Goal: Task Accomplishment & Management: Complete application form

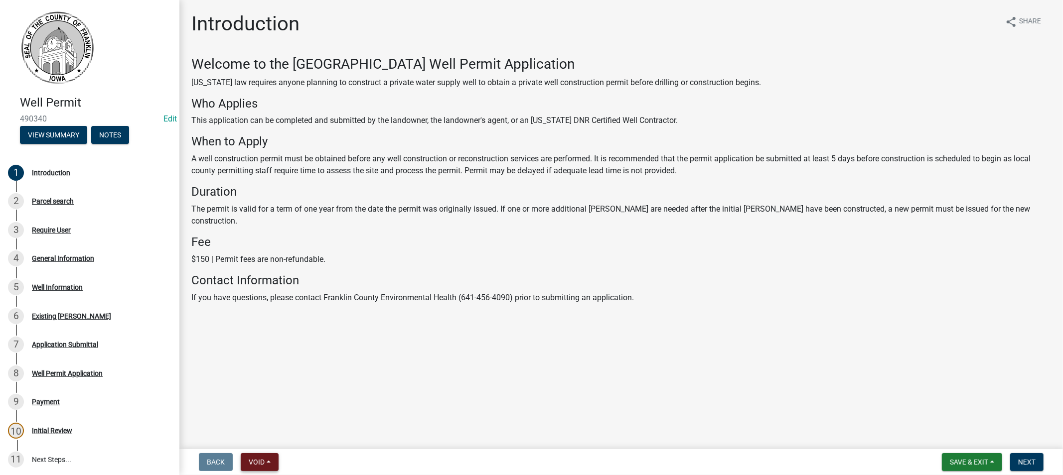
click at [261, 463] on span "Void" at bounding box center [257, 462] width 16 height 8
click at [425, 416] on main "Introduction share Share Welcome to the Franklin County Well Permit Application…" at bounding box center [620, 222] width 883 height 445
click at [967, 453] on button "Save & Exit" at bounding box center [972, 462] width 60 height 18
click at [945, 432] on button "Save & Exit" at bounding box center [962, 437] width 80 height 24
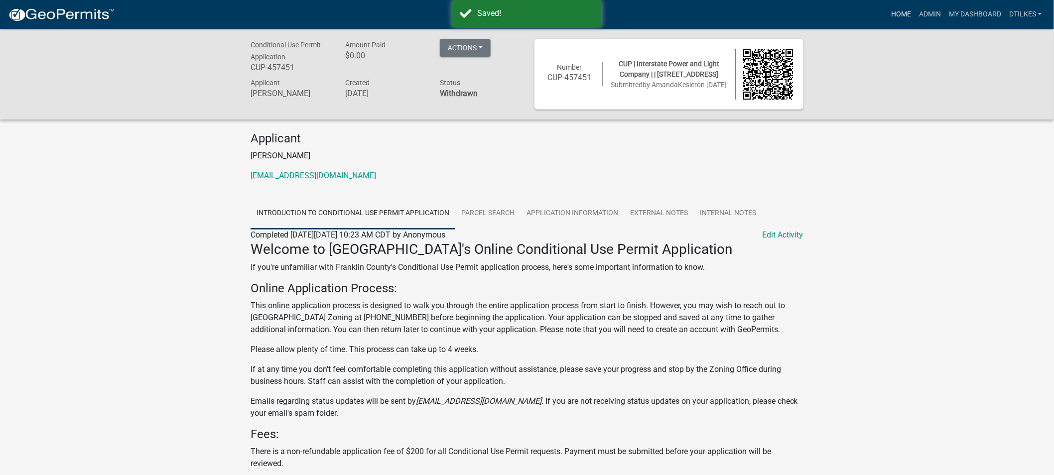
click at [898, 12] on link "Home" at bounding box center [901, 14] width 28 height 19
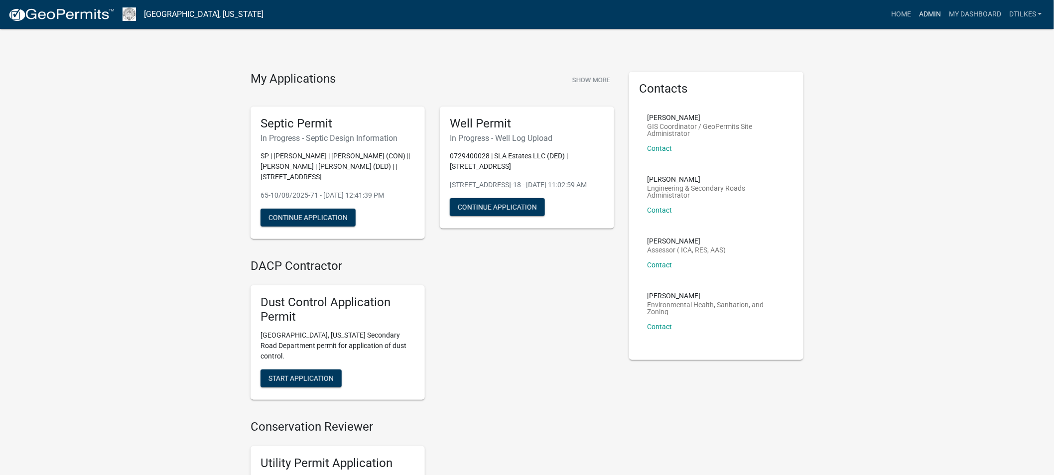
click at [926, 15] on link "Admin" at bounding box center [930, 14] width 30 height 19
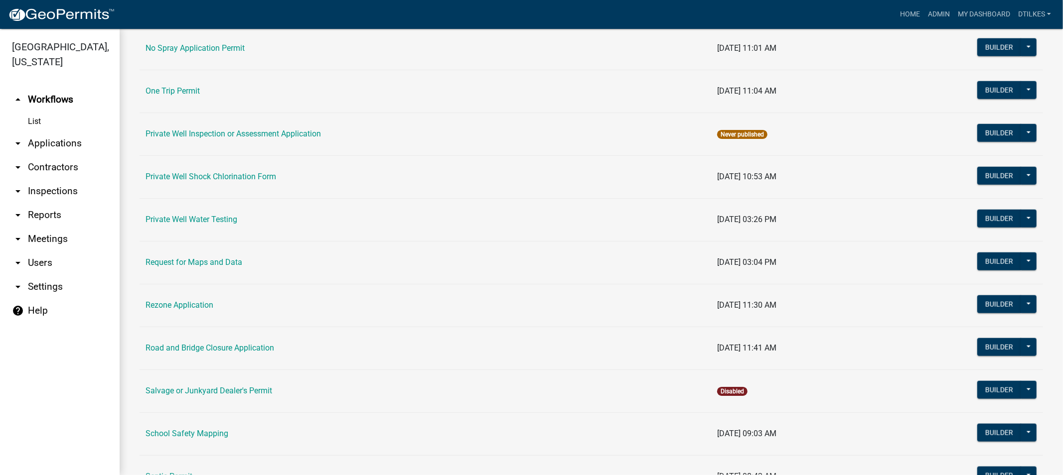
scroll to position [830, 0]
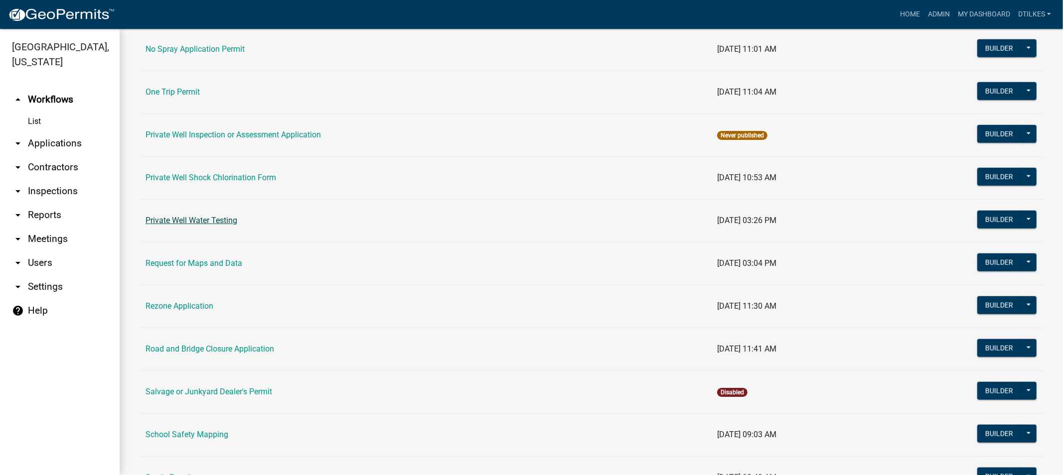
click at [192, 218] on link "Private Well Water Testing" at bounding box center [192, 220] width 92 height 9
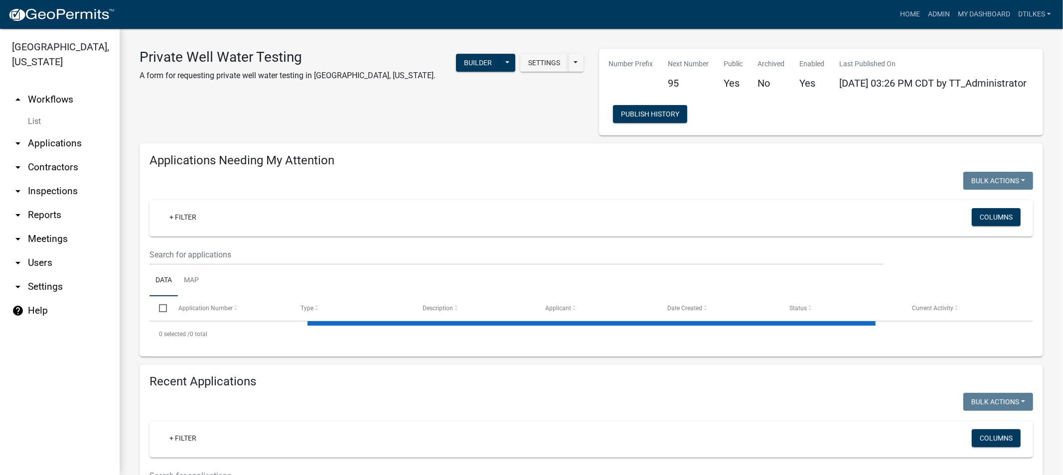
select select "2: 50"
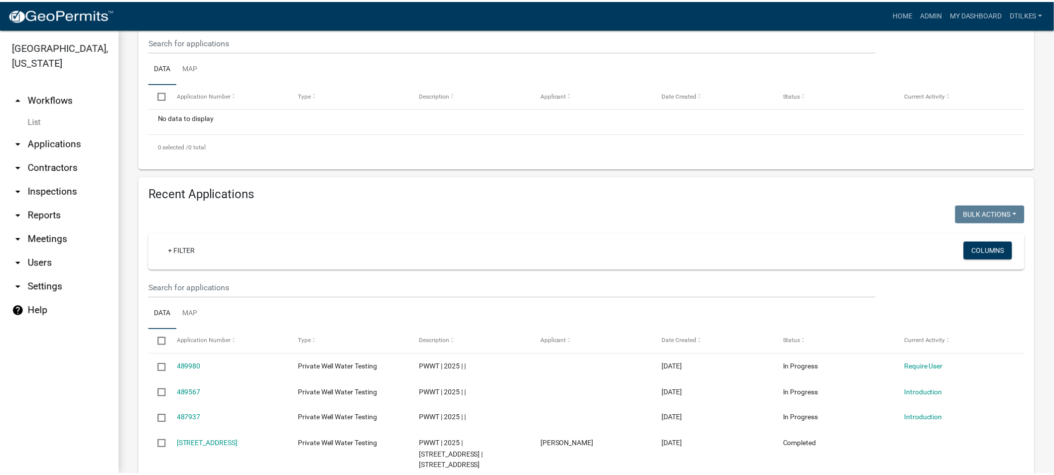
scroll to position [221, 0]
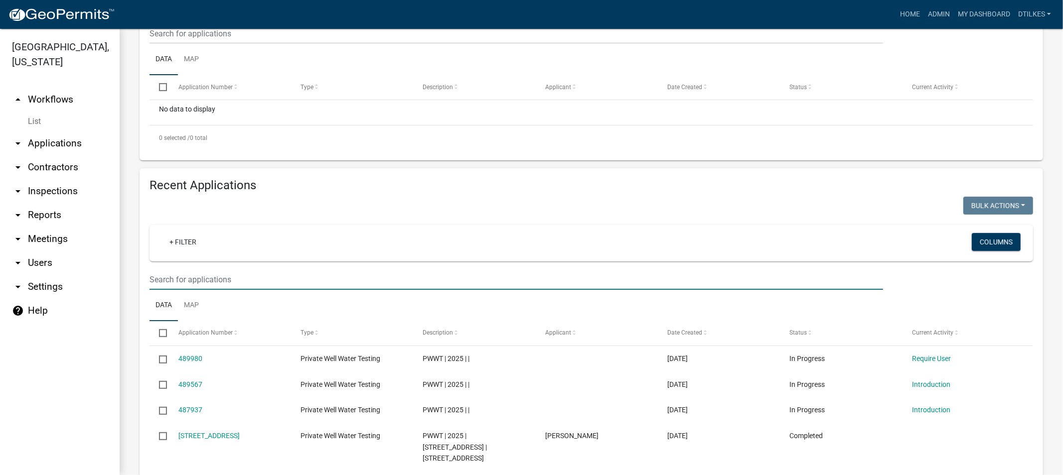
click at [200, 282] on input "text" at bounding box center [515, 280] width 733 height 20
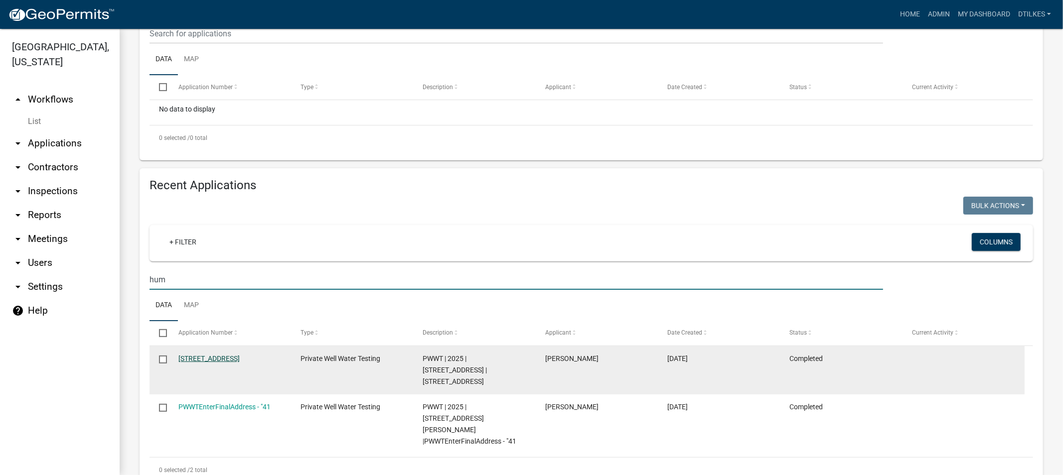
type input "hum"
click at [210, 362] on link "182 Warbler Ave-87" at bounding box center [208, 359] width 61 height 8
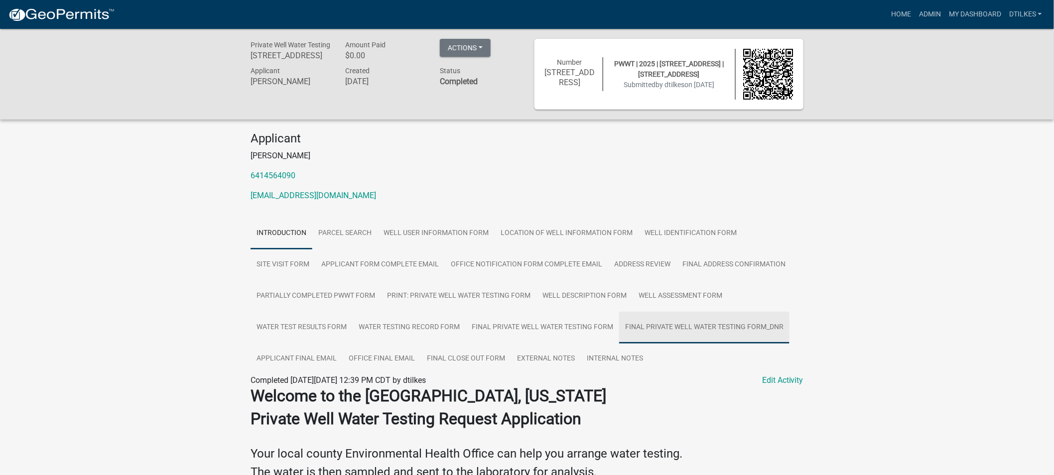
click at [691, 327] on link "Final Private Well Water Testing Form_DNR" at bounding box center [704, 328] width 170 height 32
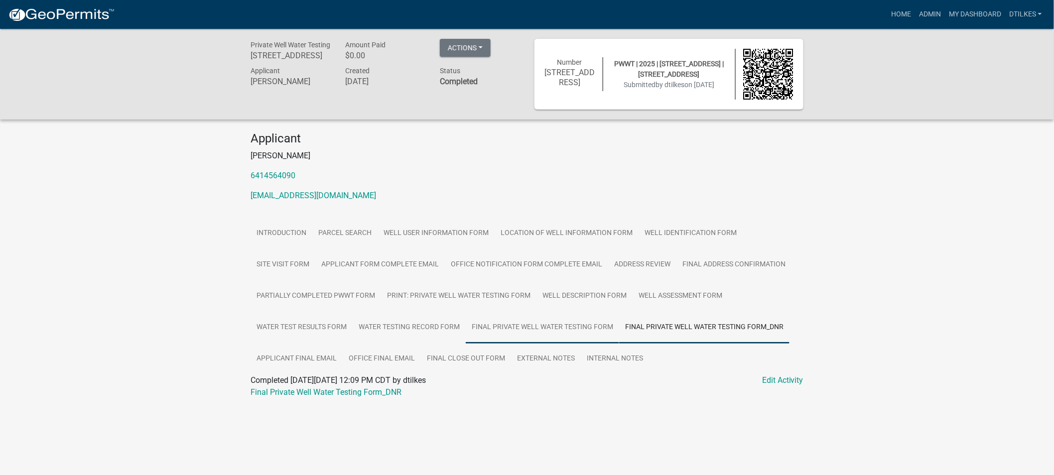
click at [550, 328] on link "Final Private Well Water Testing Form" at bounding box center [542, 328] width 153 height 32
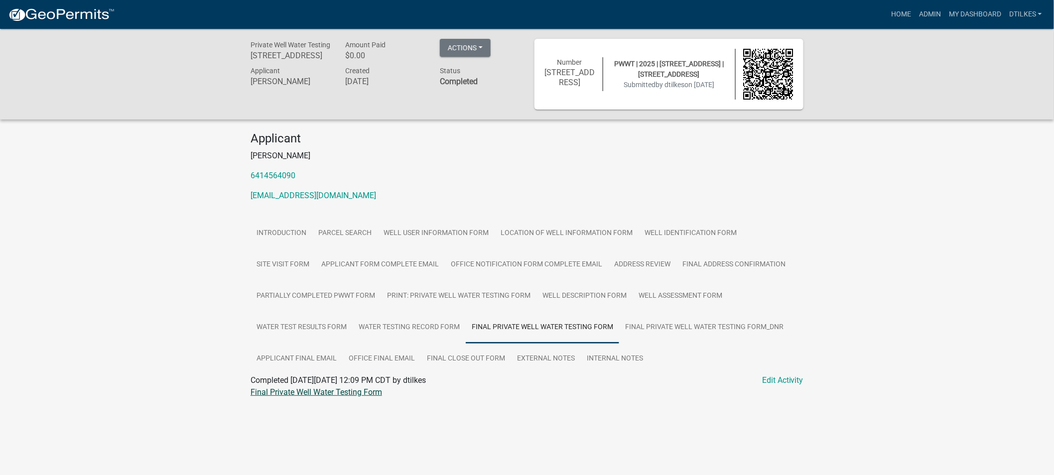
click at [336, 391] on link "Final Private Well Water Testing Form" at bounding box center [317, 392] width 132 height 9
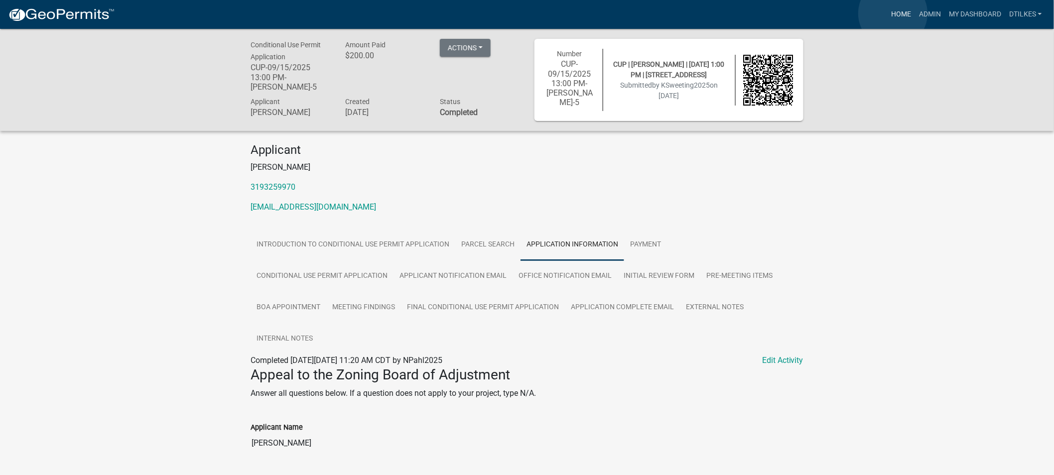
click at [893, 13] on link "Home" at bounding box center [901, 14] width 28 height 19
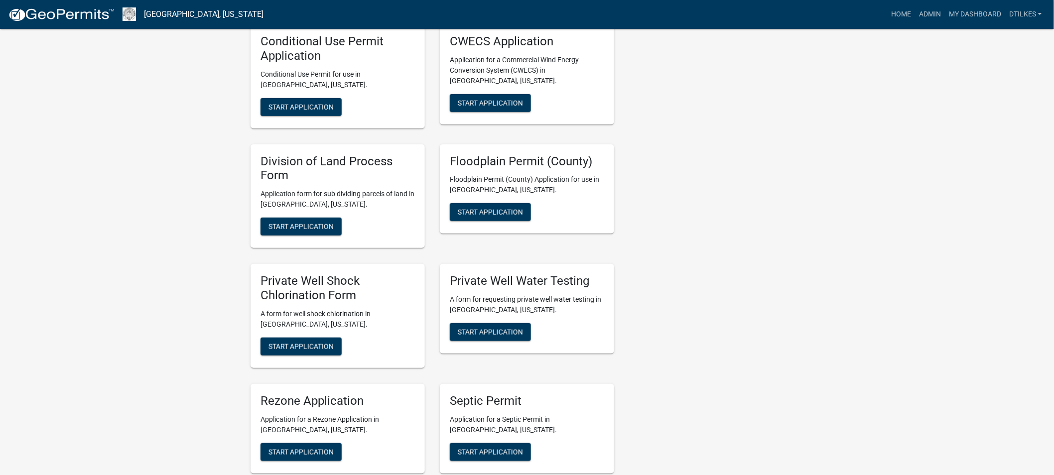
scroll to position [1771, 0]
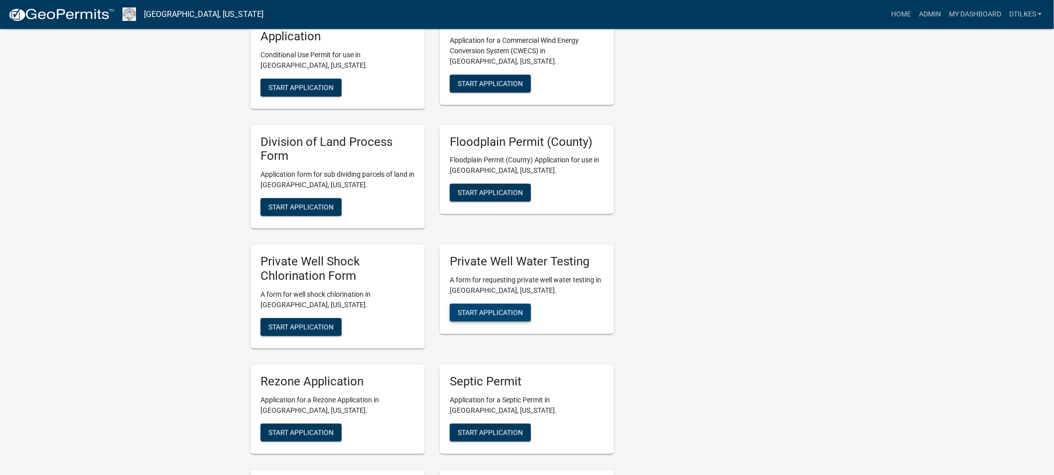
click at [484, 308] on span "Start Application" at bounding box center [490, 312] width 65 height 8
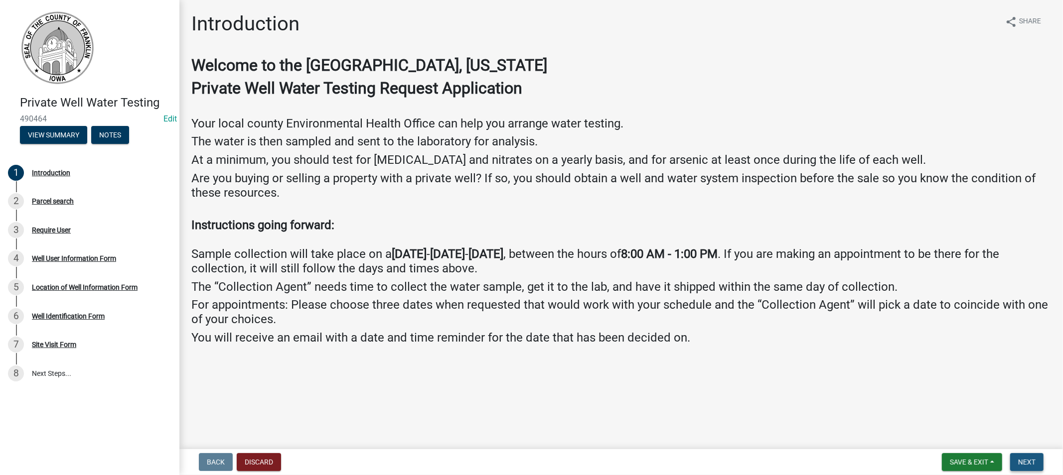
click at [1026, 454] on button "Next" at bounding box center [1026, 462] width 33 height 18
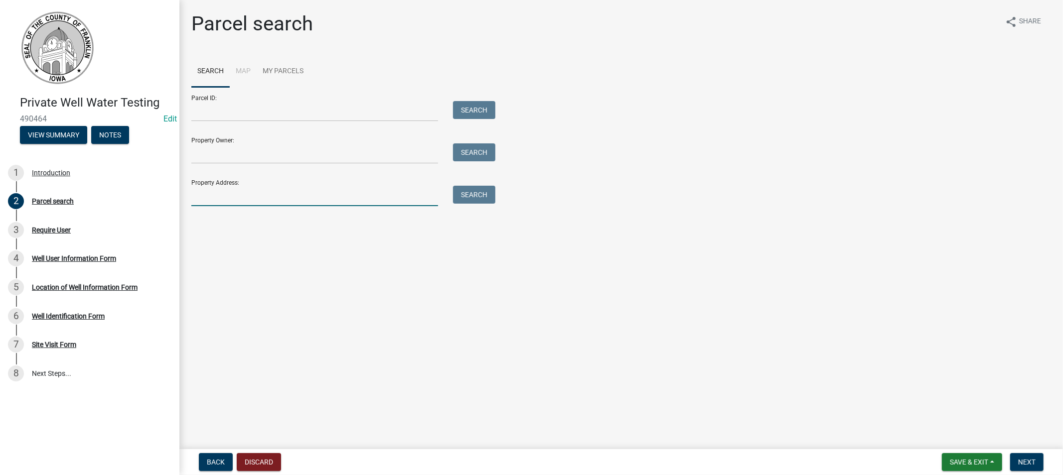
drag, startPoint x: 228, startPoint y: 197, endPoint x: 234, endPoint y: 197, distance: 6.0
click at [230, 197] on input "Property Address:" at bounding box center [314, 196] width 247 height 20
type input "182 w"
click at [479, 201] on button "Search" at bounding box center [474, 195] width 42 height 18
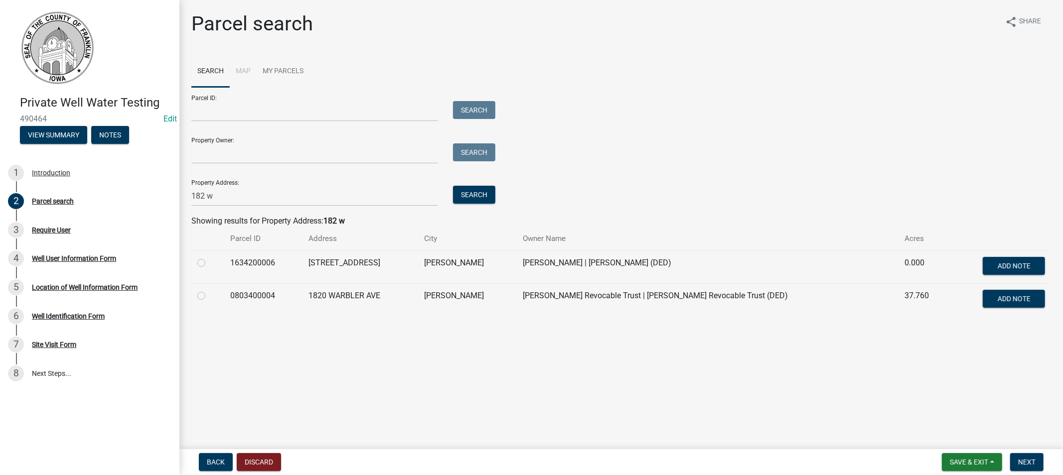
click at [209, 257] on label at bounding box center [209, 257] width 0 height 0
click at [209, 259] on input "radio" at bounding box center [212, 260] width 6 height 6
radio input "true"
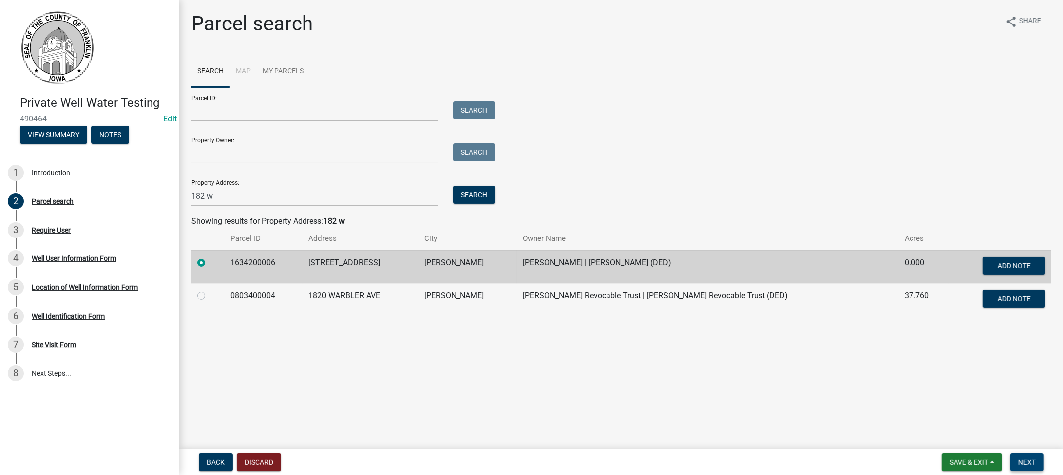
click at [1027, 458] on span "Next" at bounding box center [1026, 462] width 17 height 8
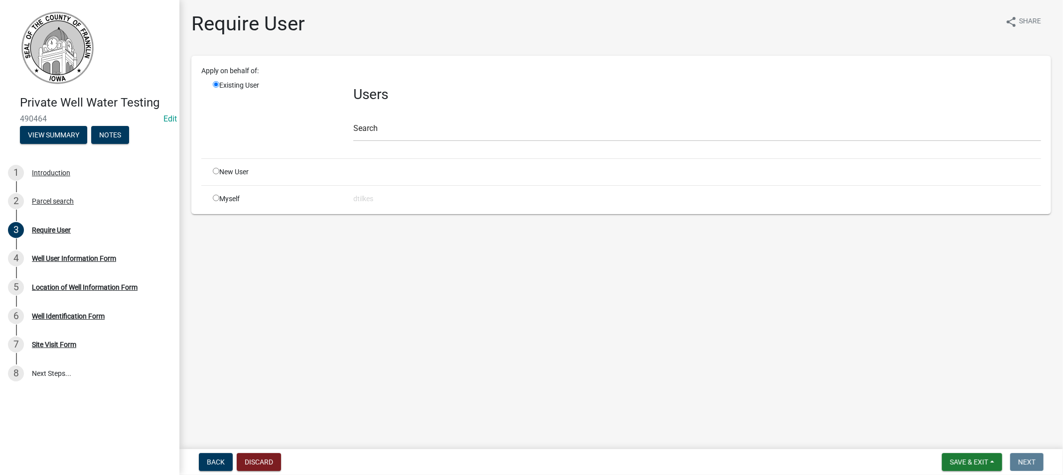
click at [216, 197] on input "radio" at bounding box center [216, 198] width 6 height 6
radio input "true"
radio input "false"
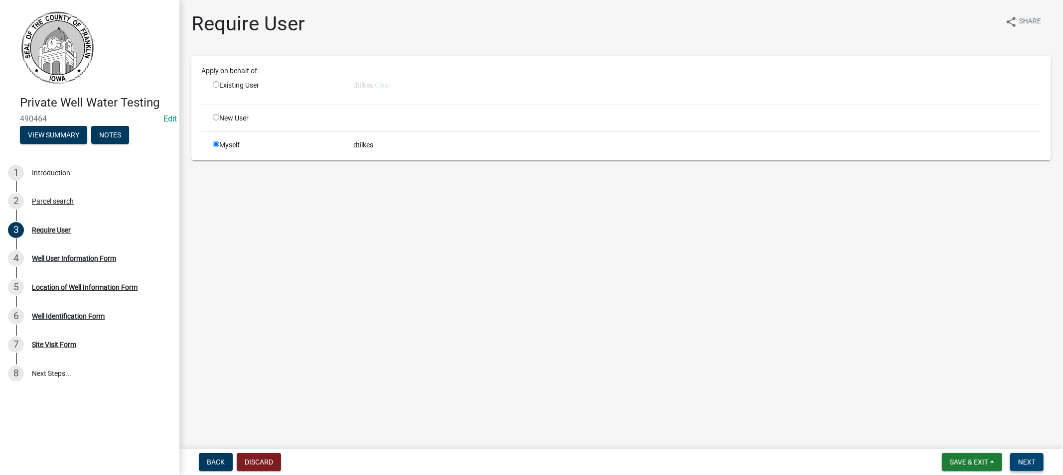
click at [1016, 466] on button "Next" at bounding box center [1026, 462] width 33 height 18
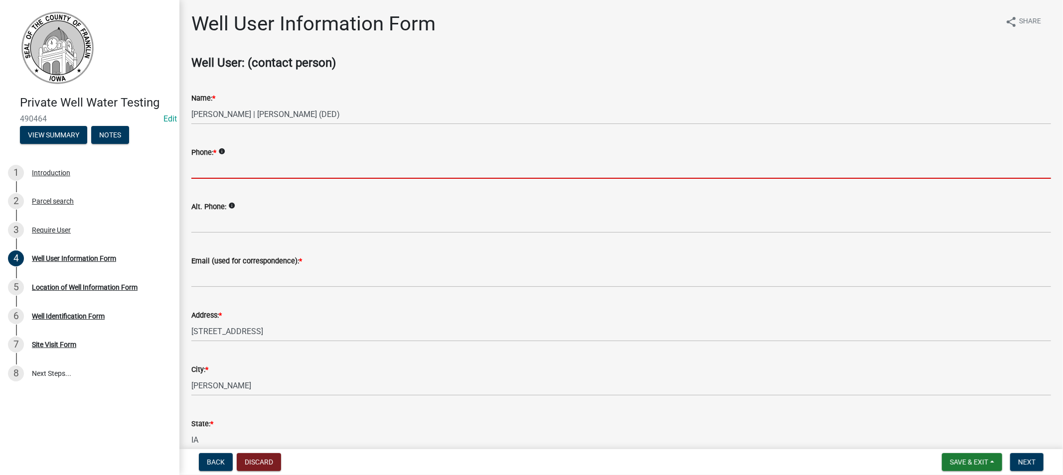
click at [238, 165] on input "Phone: *" at bounding box center [621, 168] width 860 height 20
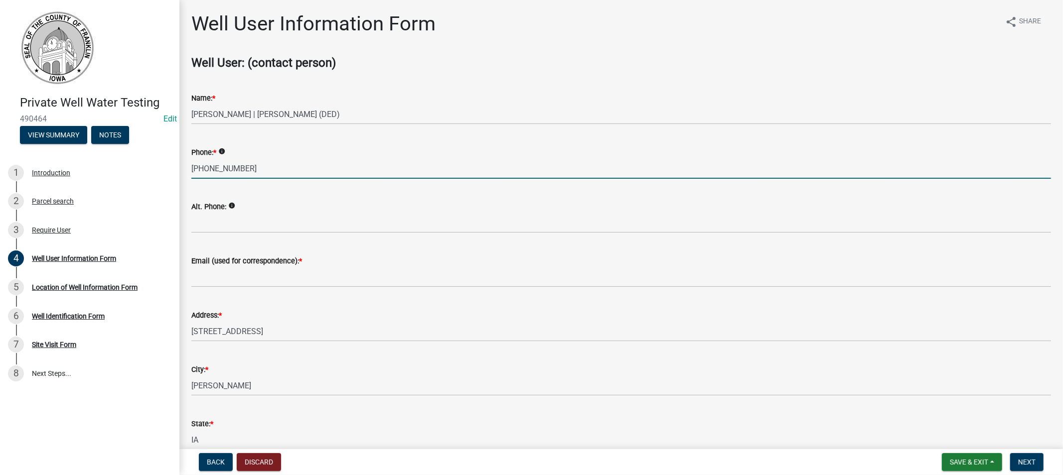
type input "[PHONE_NUMBER]"
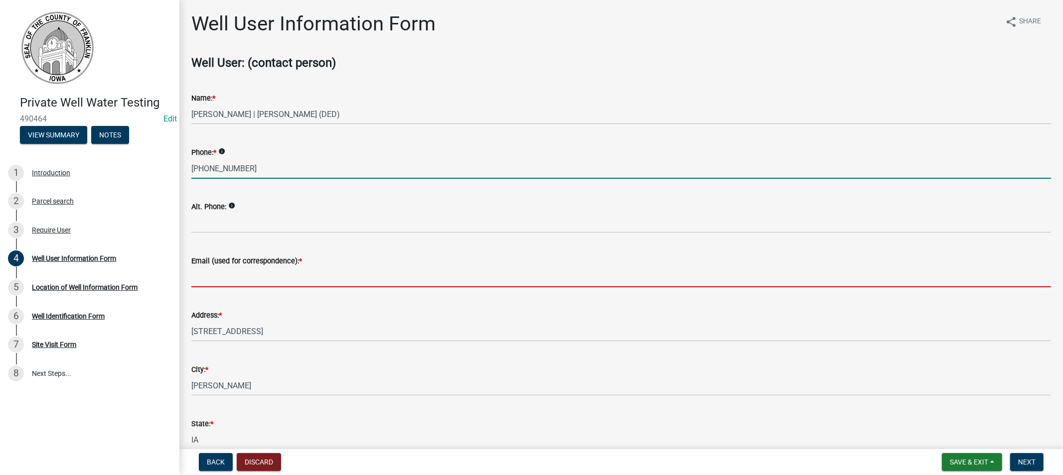
click at [241, 276] on input "Email (used for correspondence): *" at bounding box center [621, 277] width 860 height 20
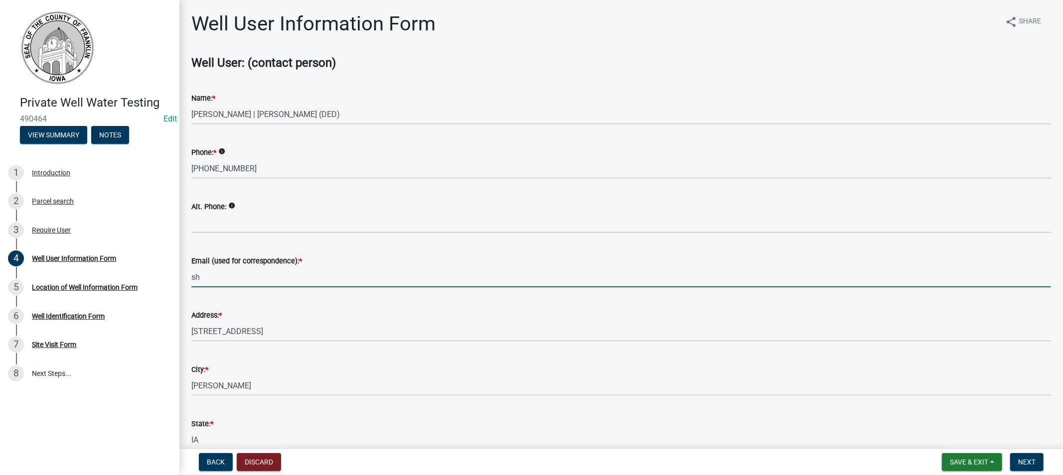
type input "s"
type input "[PERSON_NAME][EMAIL_ADDRESS][DOMAIN_NAME]"
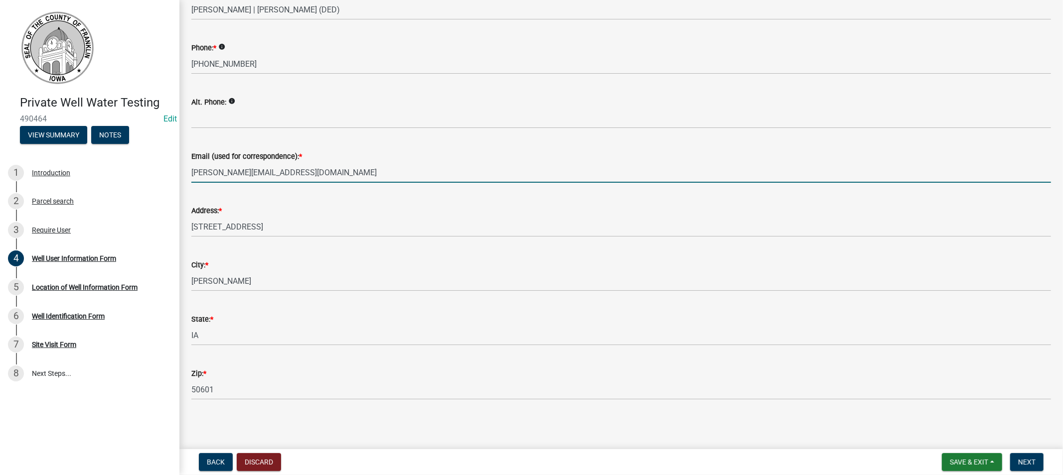
scroll to position [106, 0]
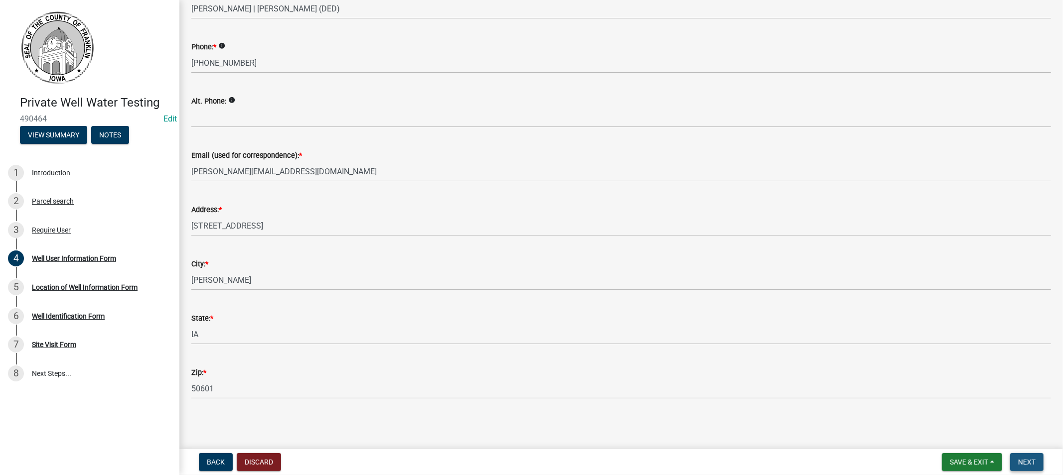
click at [1023, 460] on span "Next" at bounding box center [1026, 462] width 17 height 8
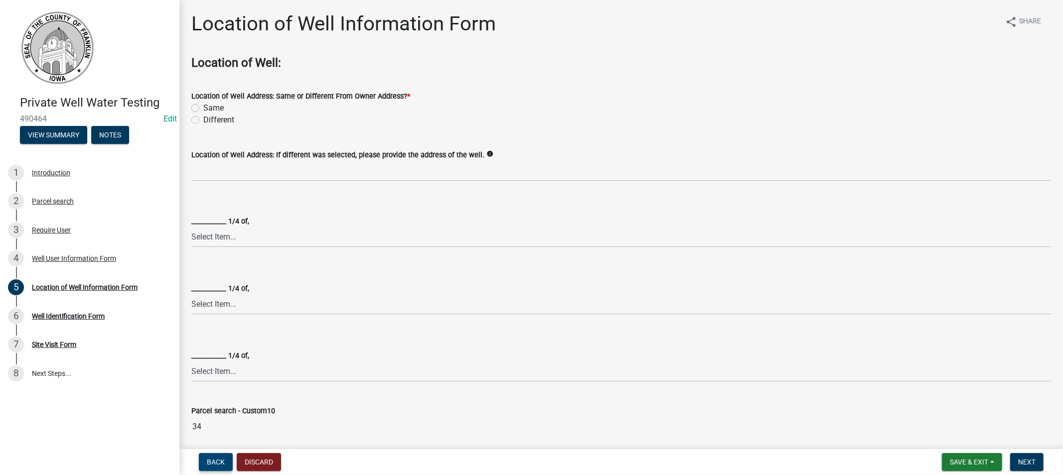
click at [212, 458] on span "Back" at bounding box center [216, 462] width 18 height 8
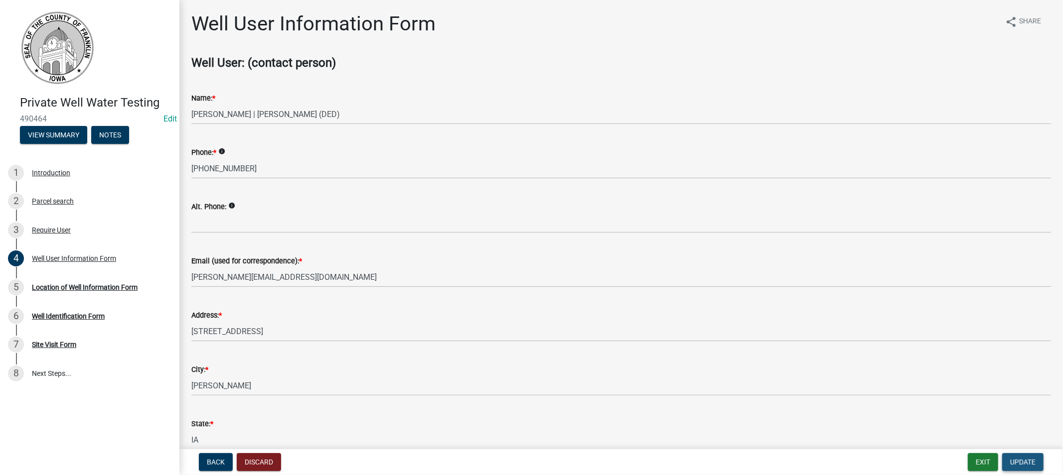
click at [1020, 464] on span "Update" at bounding box center [1022, 462] width 25 height 8
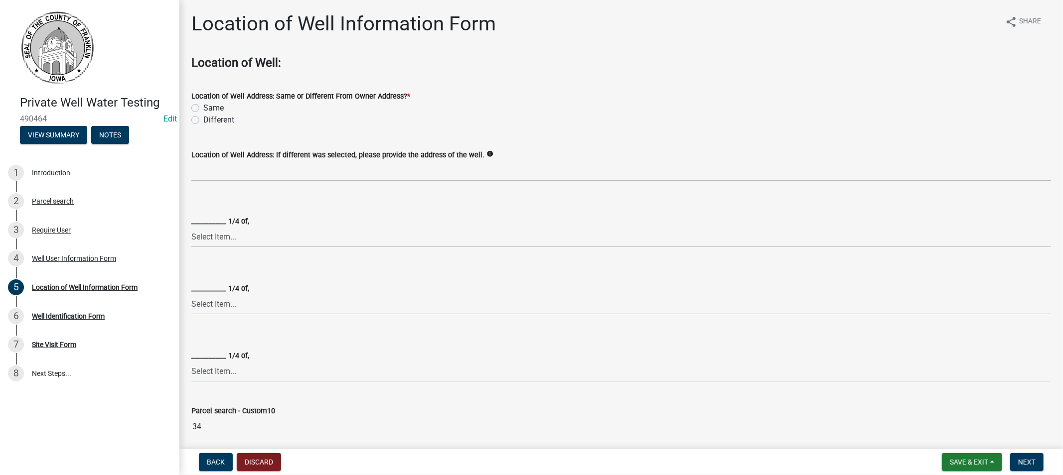
click at [203, 121] on label "Different" at bounding box center [218, 120] width 31 height 12
click at [203, 121] on input "Different" at bounding box center [206, 117] width 6 height 6
radio input "true"
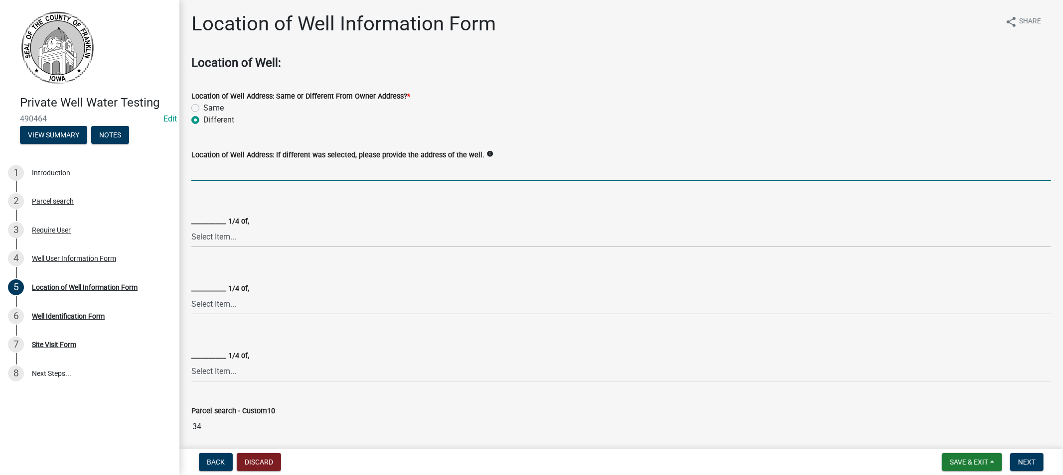
click at [262, 170] on input "Location of Well Address: If different was selected, please provide the address…" at bounding box center [621, 171] width 860 height 20
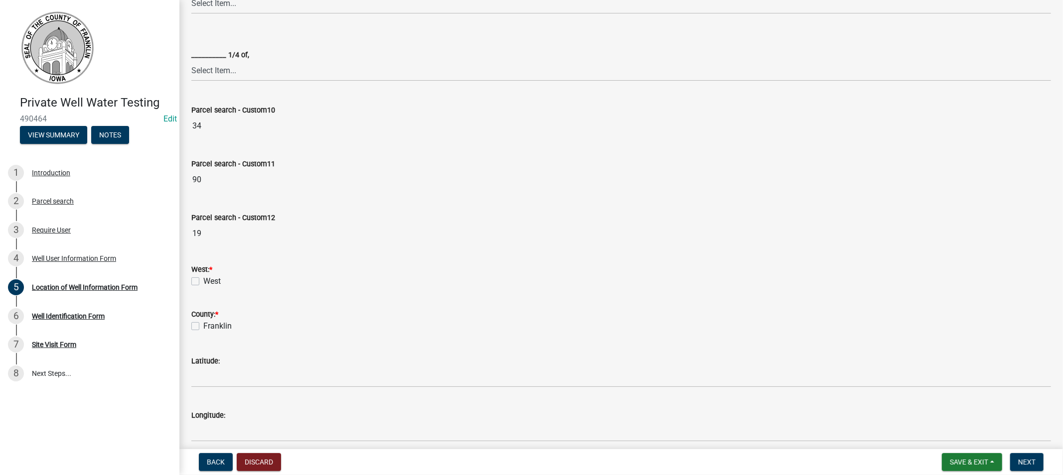
scroll to position [332, 0]
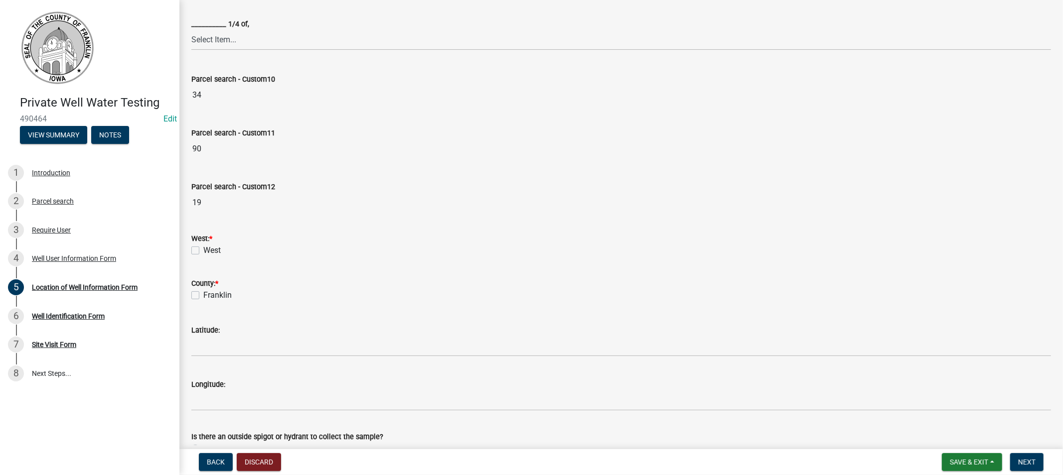
type input "[STREET_ADDRESS]"
click at [203, 248] on label "West" at bounding box center [211, 251] width 17 height 12
click at [203, 248] on input "West" at bounding box center [206, 248] width 6 height 6
checkbox input "true"
click at [196, 299] on div "Franklin" at bounding box center [621, 296] width 860 height 12
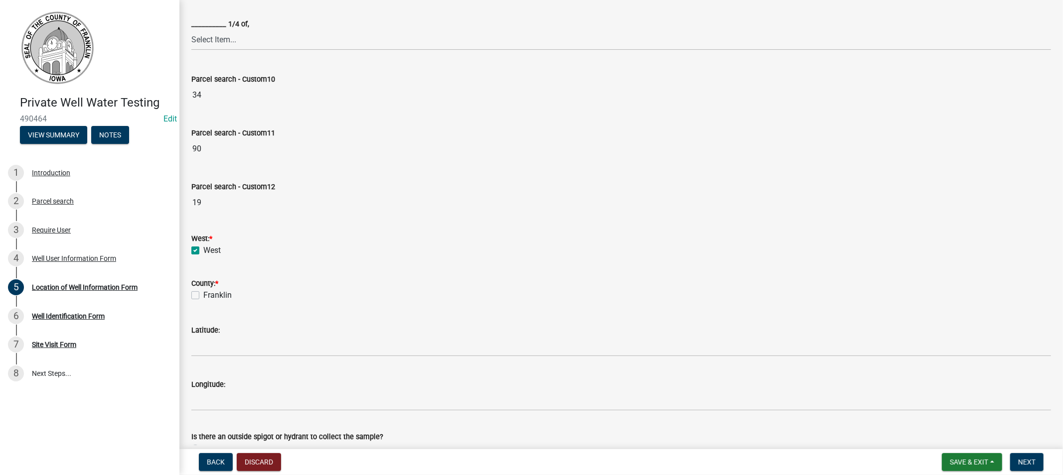
click at [203, 294] on label "Franklin" at bounding box center [217, 296] width 28 height 12
click at [203, 294] on input "Franklin" at bounding box center [206, 293] width 6 height 6
checkbox input "true"
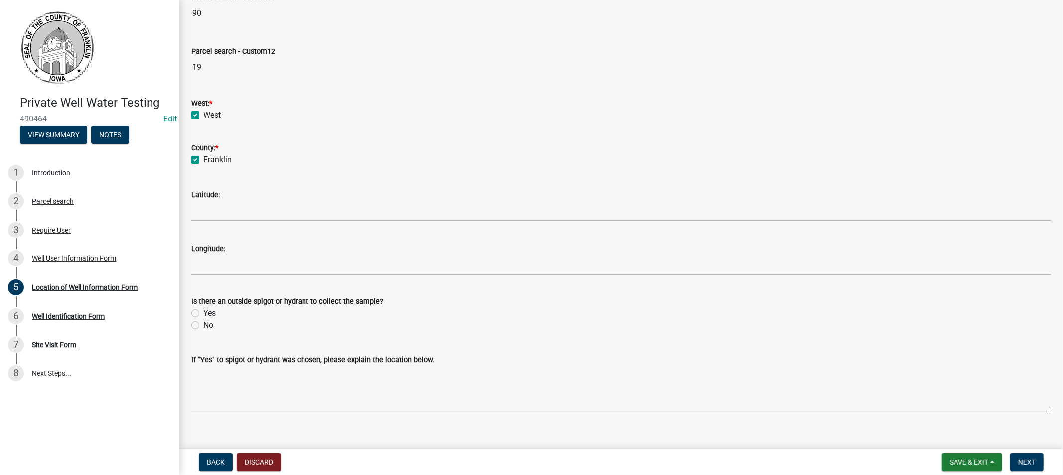
scroll to position [481, 0]
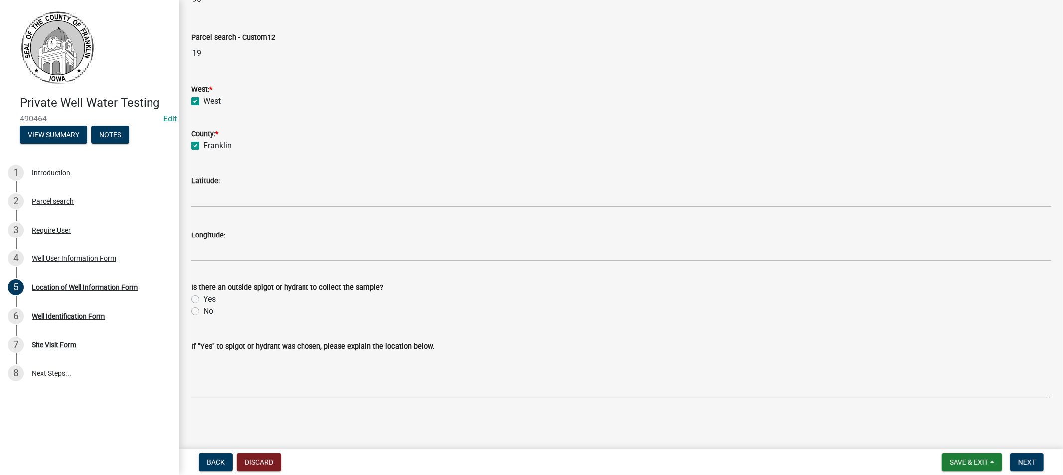
click at [203, 298] on label "Yes" at bounding box center [209, 299] width 12 height 12
click at [203, 298] on input "Yes" at bounding box center [206, 296] width 6 height 6
radio input "true"
click at [1022, 460] on span "Next" at bounding box center [1026, 462] width 17 height 8
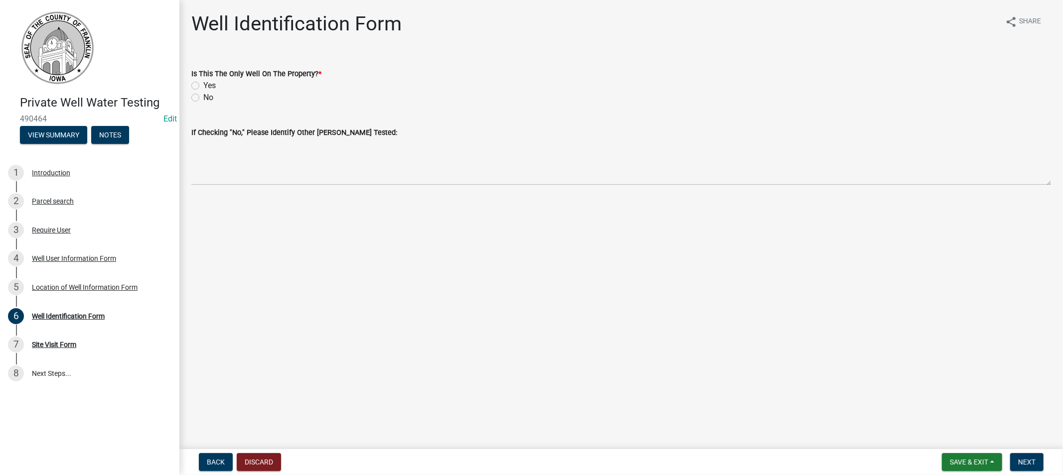
click at [199, 86] on div "Yes" at bounding box center [621, 86] width 860 height 12
click at [203, 87] on label "Yes" at bounding box center [209, 86] width 12 height 12
click at [203, 86] on input "Yes" at bounding box center [206, 83] width 6 height 6
radio input "true"
drag, startPoint x: 1032, startPoint y: 461, endPoint x: 1025, endPoint y: 454, distance: 10.6
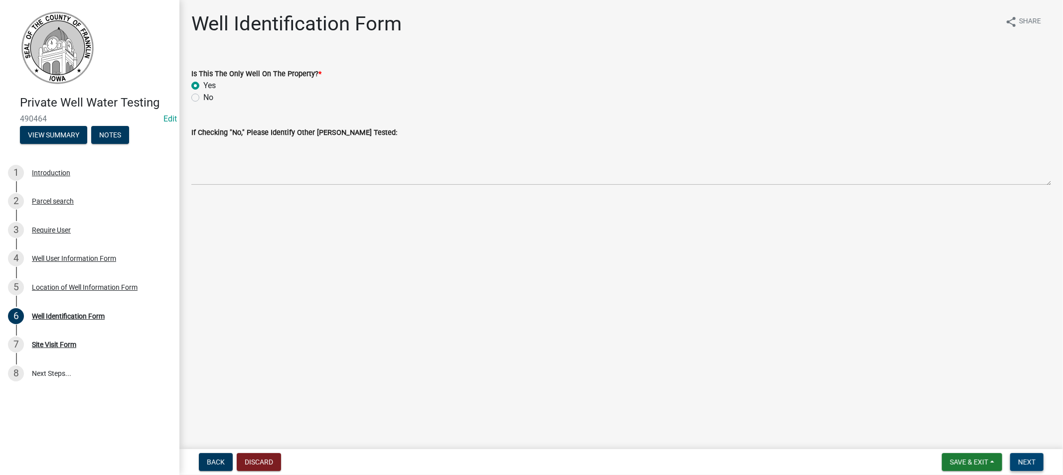
click at [1031, 461] on span "Next" at bounding box center [1026, 462] width 17 height 8
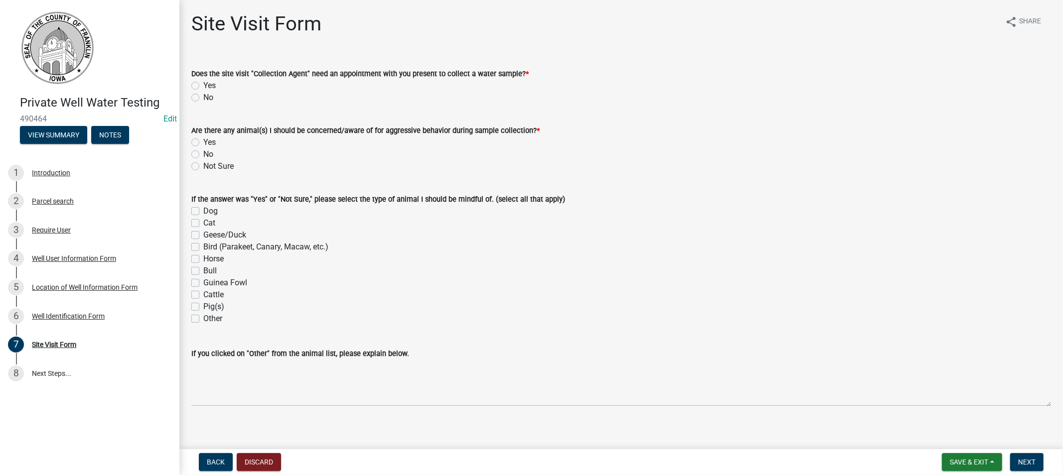
click at [203, 97] on label "No" at bounding box center [208, 98] width 10 height 12
click at [203, 97] on input "No" at bounding box center [206, 95] width 6 height 6
radio input "true"
click at [203, 150] on label "No" at bounding box center [208, 154] width 10 height 12
click at [203, 150] on input "No" at bounding box center [206, 151] width 6 height 6
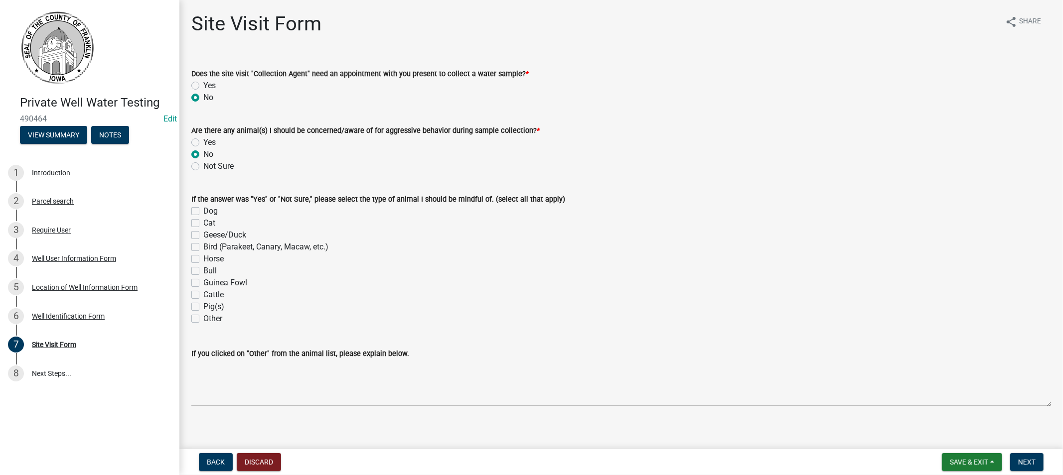
radio input "true"
click at [1028, 464] on span "Next" at bounding box center [1026, 462] width 17 height 8
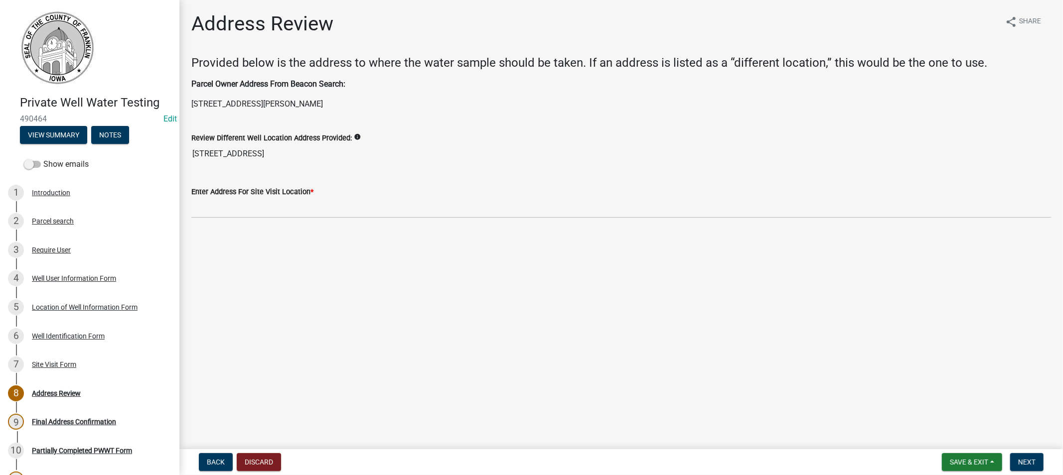
drag, startPoint x: 254, startPoint y: 155, endPoint x: 184, endPoint y: 161, distance: 70.0
click at [184, 161] on div "Review Different Well Location Address Provided: info [STREET_ADDRESS]" at bounding box center [621, 141] width 875 height 46
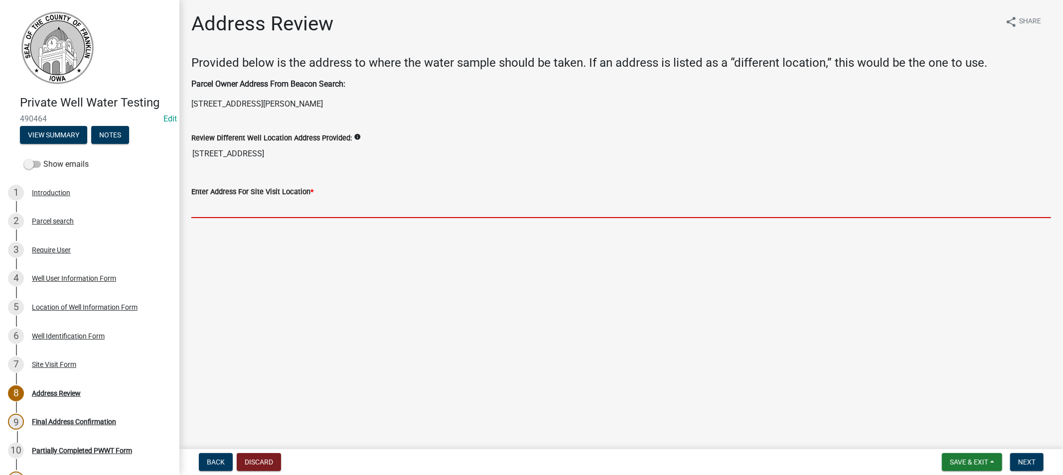
click at [201, 208] on input "Enter Address For Site Visit Location *" at bounding box center [621, 208] width 860 height 20
paste input "[STREET_ADDRESS]"
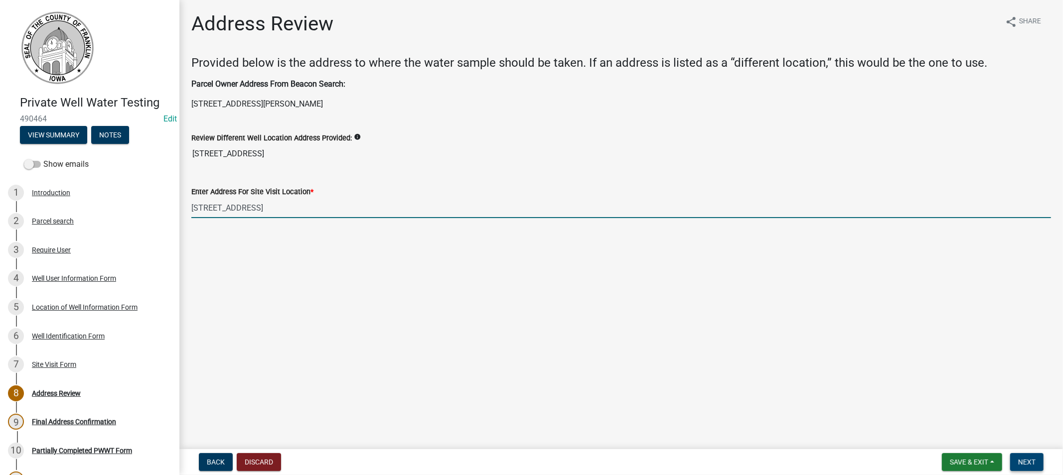
type input "[STREET_ADDRESS]"
click at [1024, 464] on span "Next" at bounding box center [1026, 462] width 17 height 8
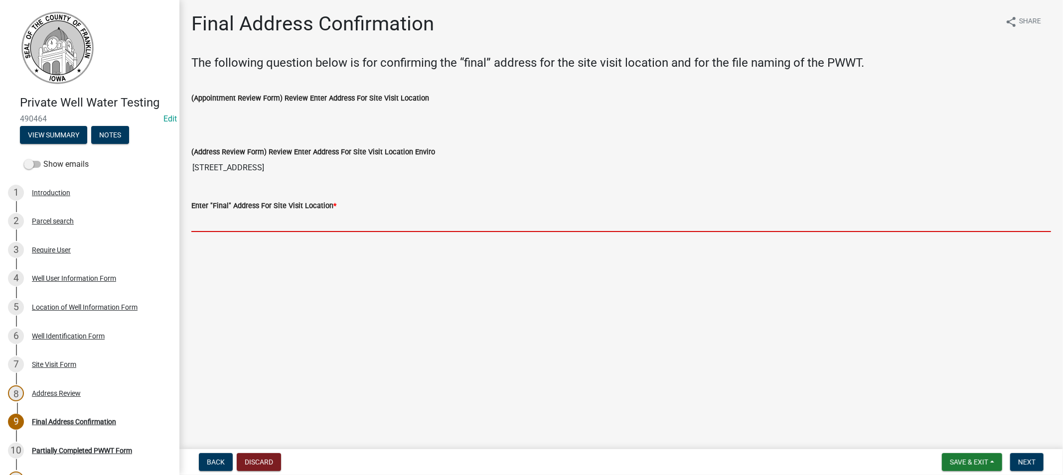
click at [232, 217] on input "Enter "Final" Address For Site Visit Location *" at bounding box center [621, 222] width 860 height 20
paste input "[STREET_ADDRESS]"
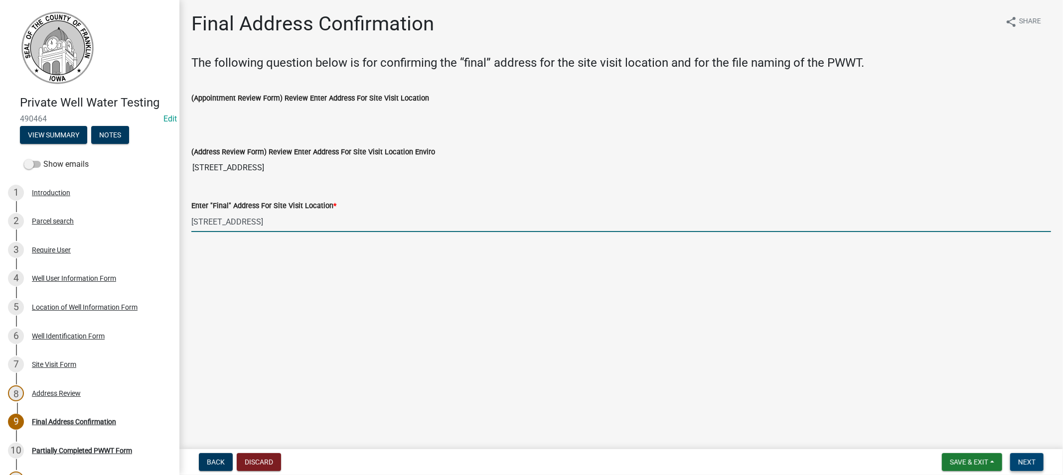
type input "[STREET_ADDRESS]"
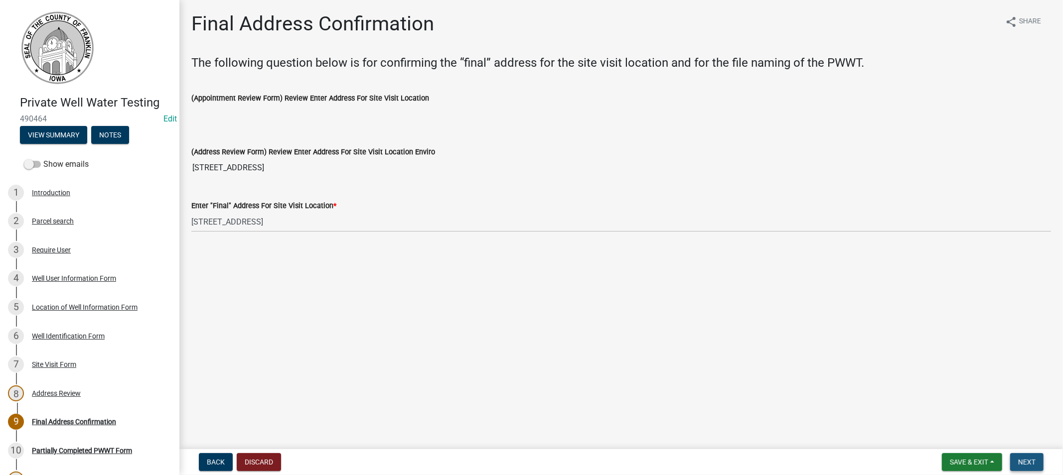
click at [1015, 458] on button "Next" at bounding box center [1026, 462] width 33 height 18
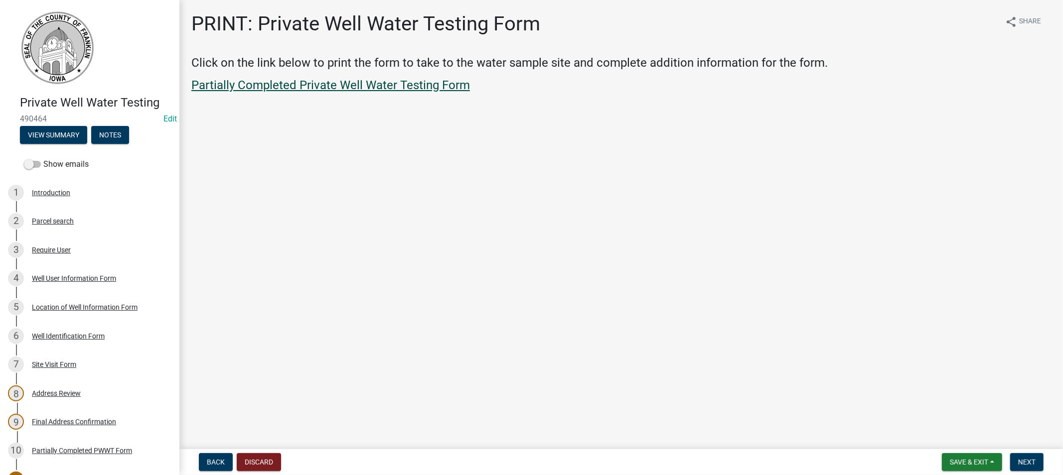
click at [342, 82] on link "Partially Completed Private Well Water Testing Form" at bounding box center [330, 85] width 279 height 14
click at [1021, 455] on button "Next" at bounding box center [1026, 462] width 33 height 18
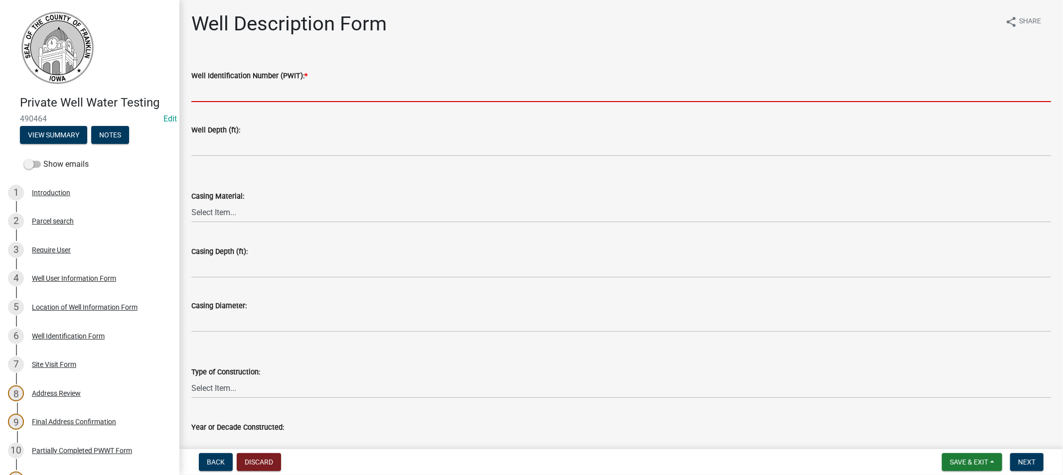
click at [237, 86] on input "Well Identification Number (PWIT): *" at bounding box center [621, 92] width 860 height 20
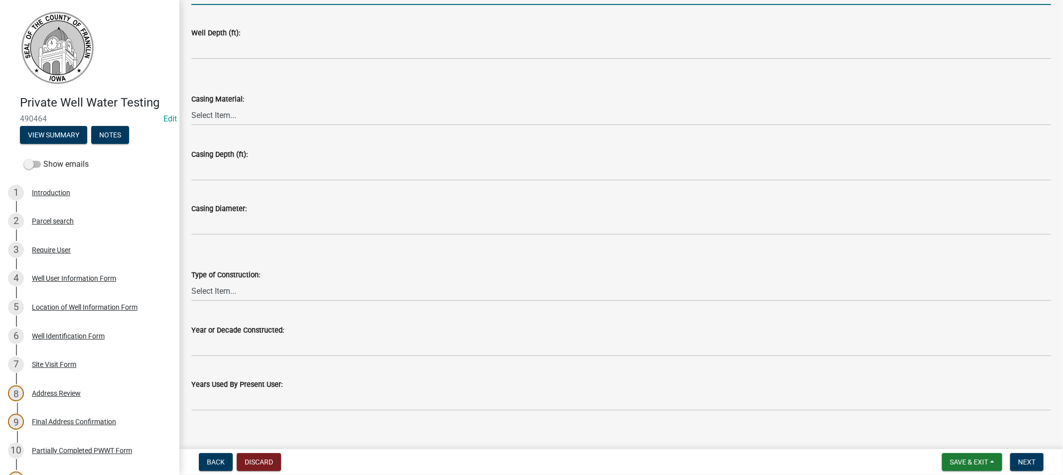
scroll to position [109, 0]
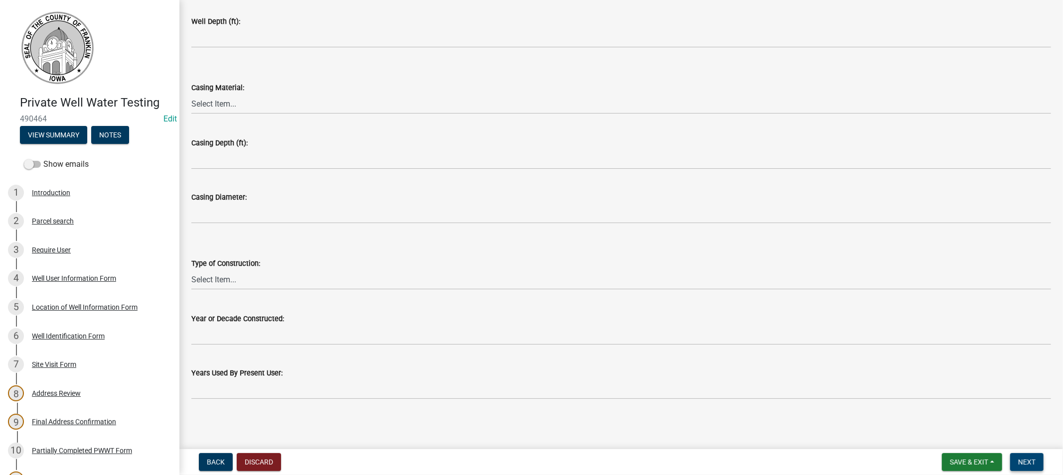
type input "2241508"
click at [1031, 463] on span "Next" at bounding box center [1026, 462] width 17 height 8
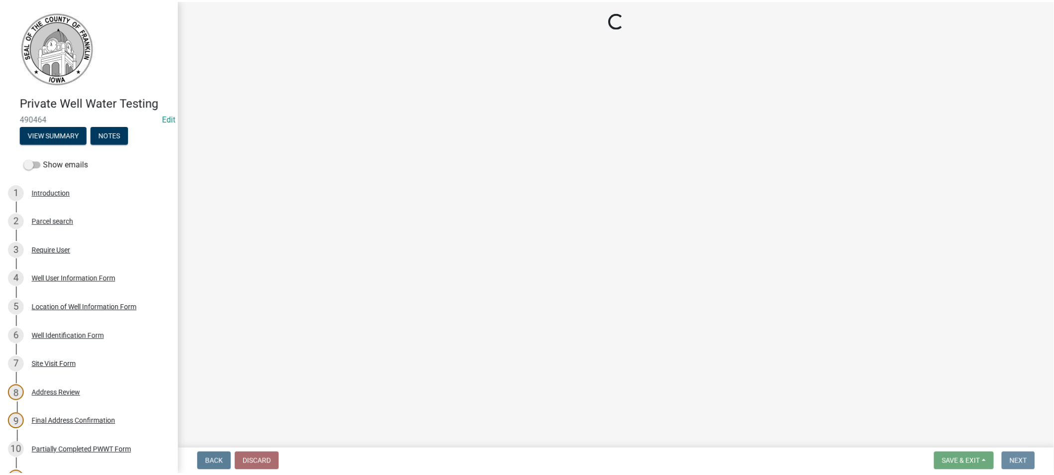
scroll to position [0, 0]
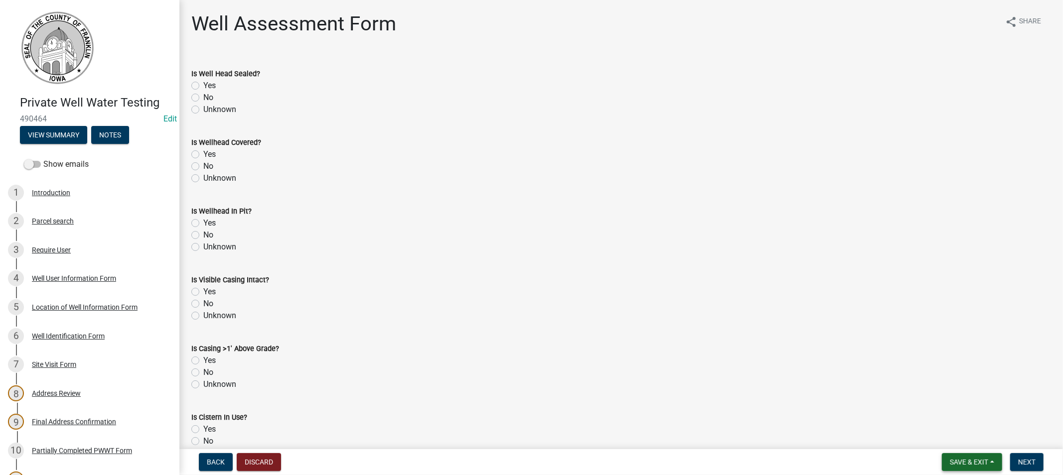
click at [959, 456] on button "Save & Exit" at bounding box center [972, 462] width 60 height 18
click at [948, 427] on button "Save & Exit" at bounding box center [962, 437] width 80 height 24
